Goal: Find specific page/section: Find specific page/section

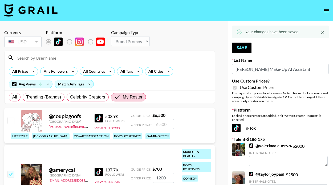
select select "Brand"
click at [328, 9] on icon "open drawer" at bounding box center [326, 10] width 5 height 3
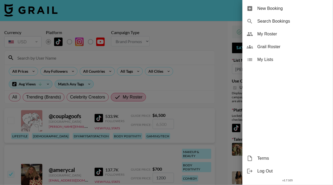
click at [287, 36] on span "My Roster" at bounding box center [292, 34] width 71 height 6
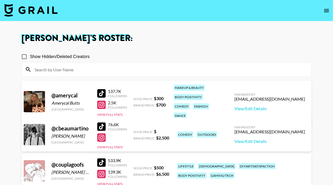
click at [62, 35] on h1 "[PERSON_NAME] 's Roster:" at bounding box center [167, 38] width 290 height 9
click at [94, 56] on div "Show Hidden/Deleted Creators" at bounding box center [167, 56] width 290 height 11
click at [25, 58] on input "Show Hidden/Deleted Creators" at bounding box center [24, 56] width 11 height 11
checkbox input "true"
click at [17, 13] on img at bounding box center [30, 10] width 53 height 13
